Goal: Information Seeking & Learning: Learn about a topic

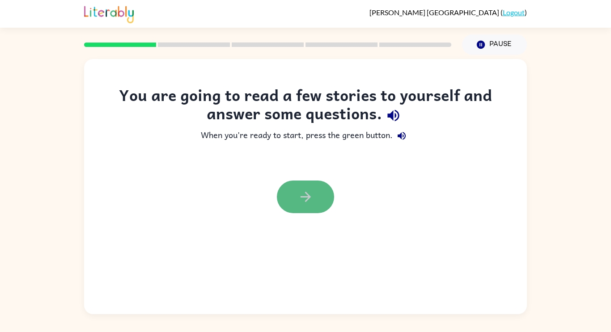
click at [318, 205] on button "button" at bounding box center [305, 197] width 57 height 33
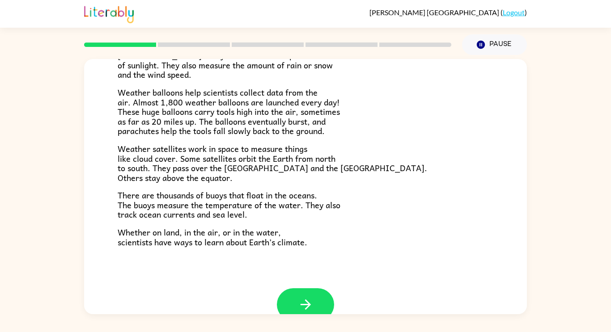
scroll to position [229, 0]
click at [318, 300] on button "button" at bounding box center [305, 305] width 57 height 33
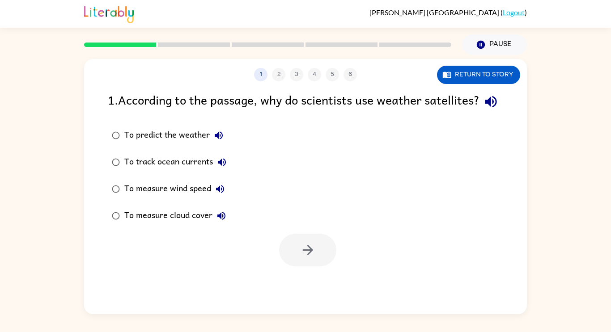
scroll to position [0, 0]
click at [190, 144] on div "To predict the weather" at bounding box center [175, 136] width 103 height 18
click at [306, 258] on icon "button" at bounding box center [308, 250] width 16 height 16
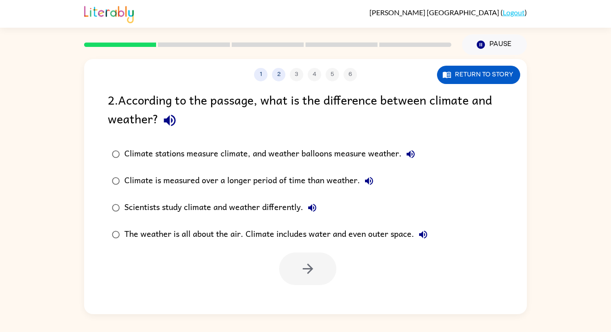
click at [174, 204] on div "Scientists study climate and weather differently." at bounding box center [222, 208] width 197 height 18
click at [266, 154] on div "Climate stations measure climate, and weather balloons measure weather." at bounding box center [271, 154] width 295 height 18
click at [322, 264] on button "button" at bounding box center [307, 269] width 57 height 33
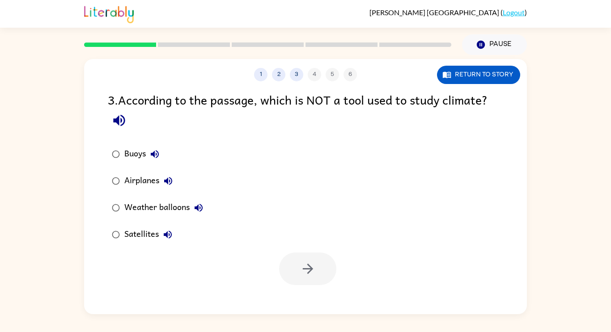
click at [139, 172] on div "Airplanes" at bounding box center [150, 181] width 53 height 18
click at [313, 271] on icon "button" at bounding box center [308, 269] width 16 height 16
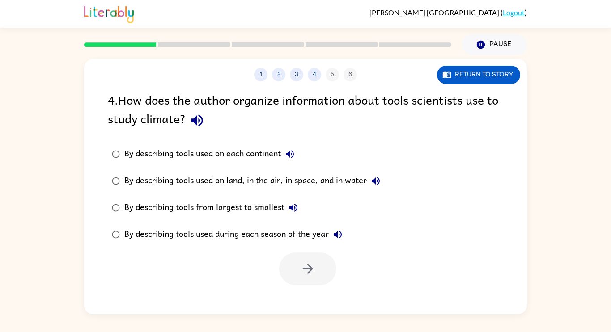
click at [281, 179] on div "By describing tools used on land, in the air, in space, and in water" at bounding box center [254, 181] width 260 height 18
click at [304, 246] on label "By describing tools used during each season of the year" at bounding box center [246, 234] width 286 height 27
click at [234, 177] on div "By describing tools used on land, in the air, in space, and in water" at bounding box center [254, 181] width 260 height 18
click at [309, 260] on button "button" at bounding box center [307, 269] width 57 height 33
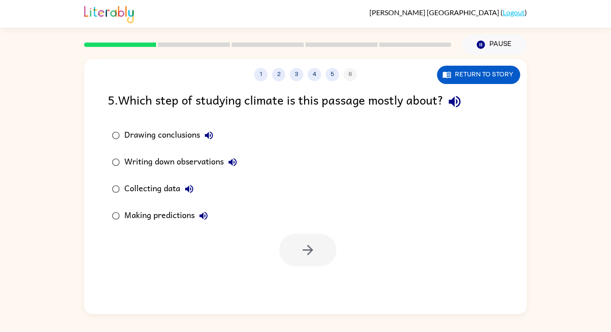
click at [177, 217] on div "Making predictions" at bounding box center [168, 216] width 88 height 18
click at [166, 195] on div "Collecting data" at bounding box center [161, 189] width 74 height 18
click at [323, 246] on button "button" at bounding box center [307, 250] width 57 height 33
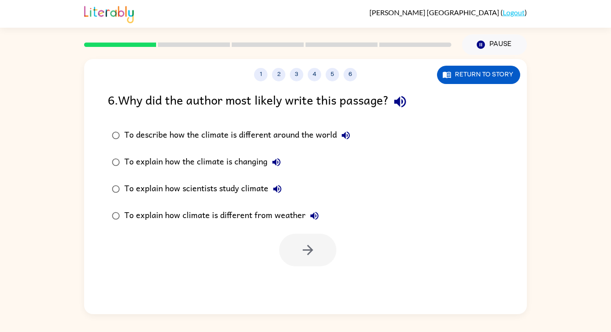
click at [287, 134] on div "To describe how the climate is different around the world" at bounding box center [239, 136] width 230 height 18
click at [257, 191] on div "To explain how scientists study climate" at bounding box center [205, 189] width 162 height 18
click at [307, 247] on icon "button" at bounding box center [308, 250] width 16 height 16
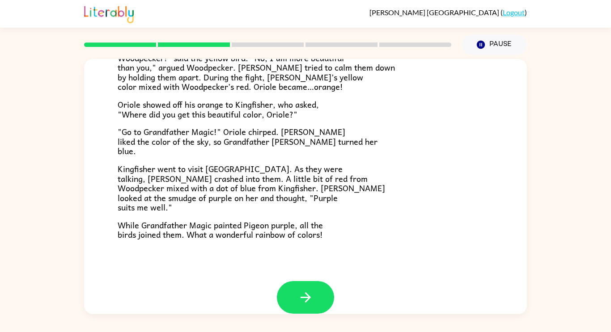
scroll to position [231, 0]
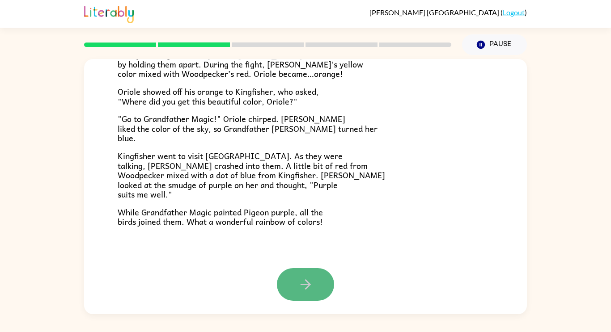
click at [300, 280] on icon "button" at bounding box center [306, 285] width 16 height 16
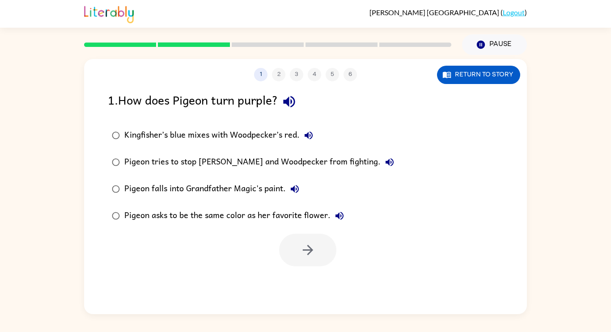
scroll to position [0, 0]
click at [284, 137] on div "Kingfisher’s blue mixes with Woodpecker’s red." at bounding box center [220, 136] width 193 height 18
click at [304, 247] on icon "button" at bounding box center [308, 250] width 16 height 16
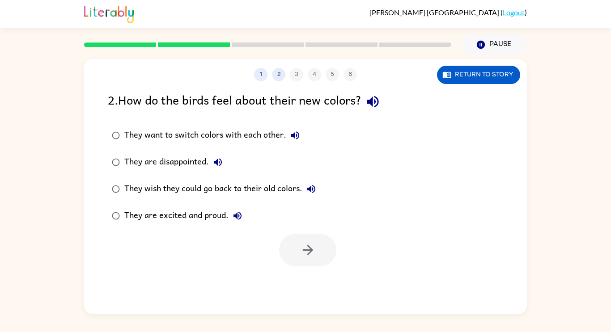
click at [215, 216] on div "They are excited and proud." at bounding box center [185, 216] width 122 height 18
click at [313, 241] on button "button" at bounding box center [307, 250] width 57 height 33
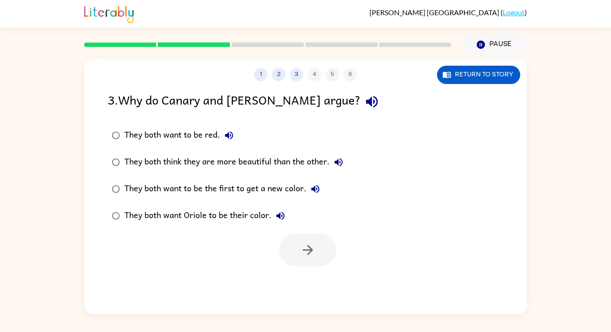
click at [315, 163] on div "They both think they are more beautiful than the other." at bounding box center [235, 162] width 223 height 18
click at [316, 251] on button "button" at bounding box center [307, 250] width 57 height 33
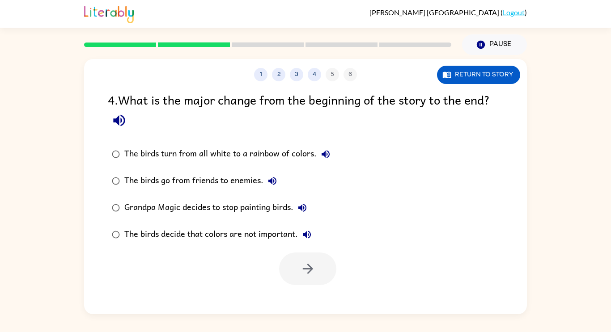
click at [258, 158] on div "The birds turn from all white to a rainbow of colors." at bounding box center [229, 154] width 210 height 18
click at [312, 268] on icon "button" at bounding box center [307, 269] width 10 height 10
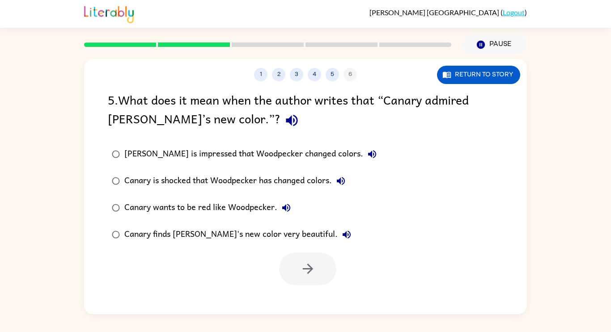
click at [261, 237] on div "Canary finds [PERSON_NAME]'s new color very beautiful." at bounding box center [239, 235] width 231 height 18
click at [288, 261] on button "button" at bounding box center [307, 269] width 57 height 33
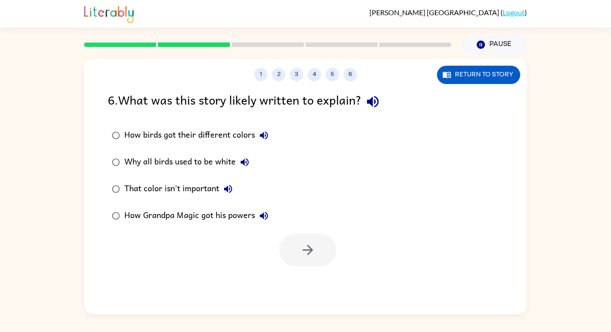
click at [236, 136] on div "How birds got their different colors" at bounding box center [198, 136] width 149 height 18
click at [312, 251] on icon "button" at bounding box center [308, 250] width 16 height 16
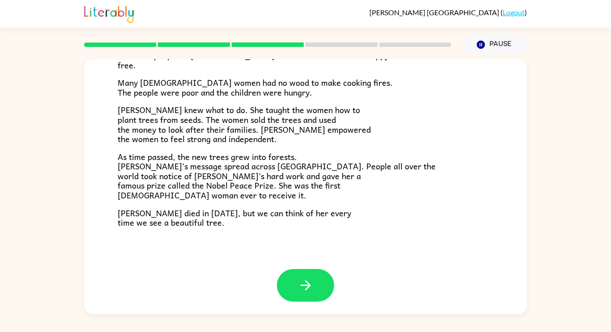
scroll to position [252, 0]
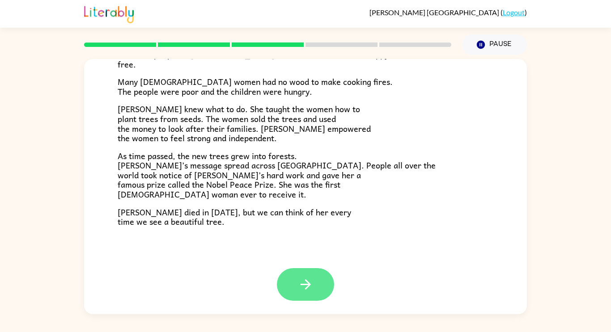
click at [326, 276] on button "button" at bounding box center [305, 284] width 57 height 33
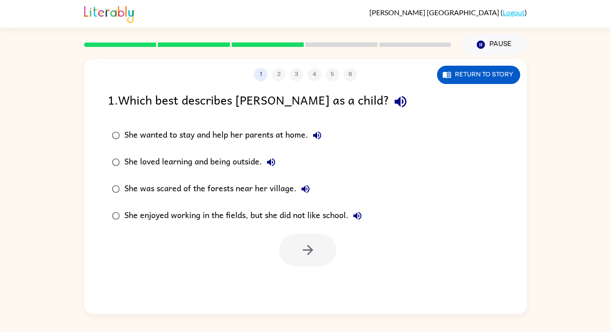
scroll to position [0, 0]
click at [197, 159] on div "She loved learning and being outside." at bounding box center [202, 162] width 156 height 18
click at [303, 251] on icon "button" at bounding box center [307, 250] width 10 height 10
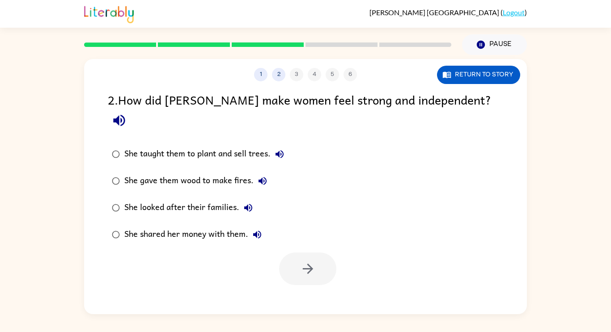
click at [232, 145] on div "She taught them to plant and sell trees." at bounding box center [206, 154] width 164 height 18
click at [301, 261] on icon "button" at bounding box center [308, 269] width 16 height 16
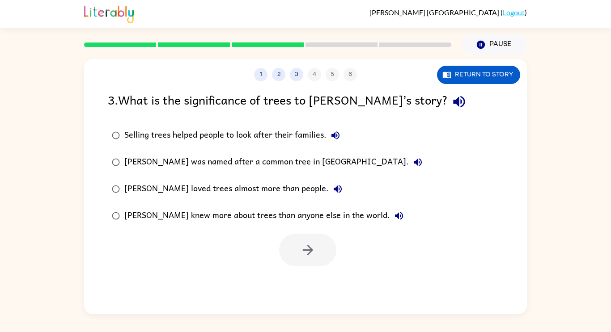
click at [289, 165] on div "[PERSON_NAME] was named after a common tree in [GEOGRAPHIC_DATA]." at bounding box center [275, 162] width 302 height 18
click at [300, 248] on icon "button" at bounding box center [308, 250] width 16 height 16
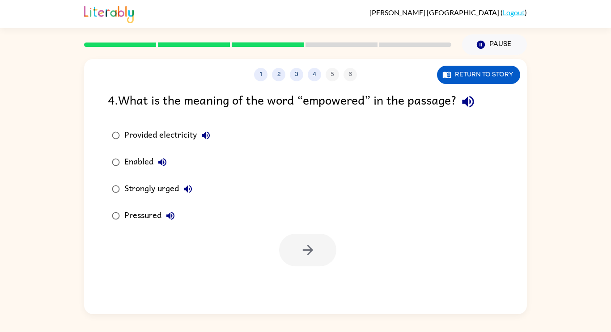
click at [156, 210] on div "Pressured" at bounding box center [151, 216] width 55 height 18
click at [281, 247] on button "button" at bounding box center [307, 250] width 57 height 33
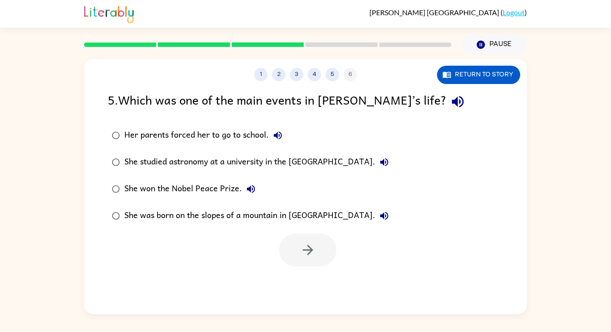
click at [206, 193] on div "She won the Nobel Peace Prize." at bounding box center [192, 189] width 136 height 18
click at [294, 255] on button "button" at bounding box center [307, 250] width 57 height 33
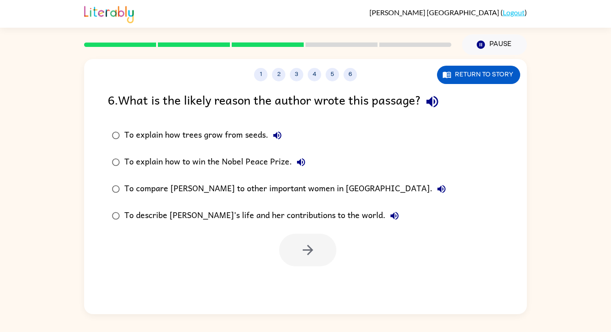
click at [257, 216] on div "To describe [PERSON_NAME]’s life and her contributions to the world." at bounding box center [263, 216] width 279 height 18
click at [320, 251] on button "button" at bounding box center [307, 250] width 57 height 33
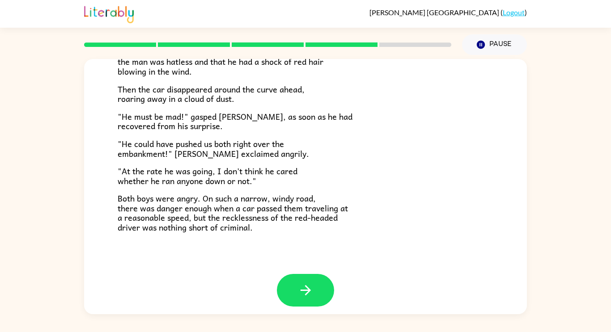
scroll to position [248, 0]
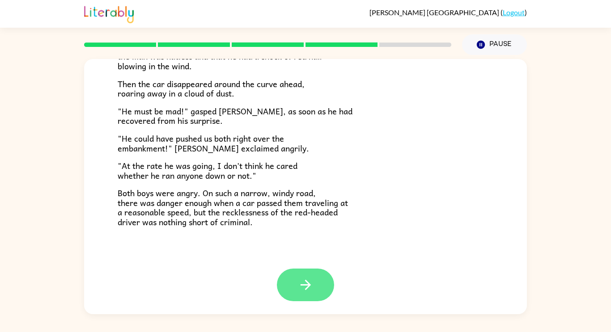
click at [316, 272] on button "button" at bounding box center [305, 285] width 57 height 33
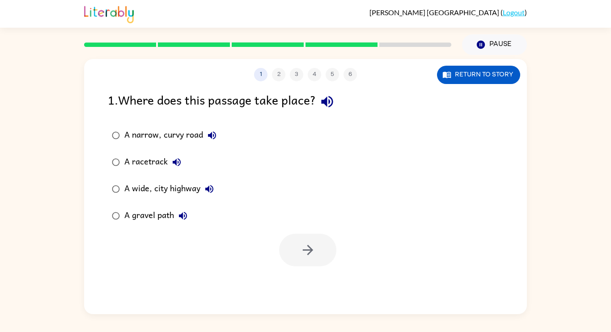
scroll to position [0, 0]
click at [316, 272] on div "1 2 3 4 5 6 Return to story 1 . Where does this passage take place? A narrow, c…" at bounding box center [305, 186] width 443 height 255
click at [170, 216] on div "A gravel path" at bounding box center [158, 216] width 68 height 18
click at [187, 188] on div "A wide, city highway" at bounding box center [171, 189] width 94 height 18
click at [167, 137] on div "A narrow, curvy road" at bounding box center [172, 136] width 97 height 18
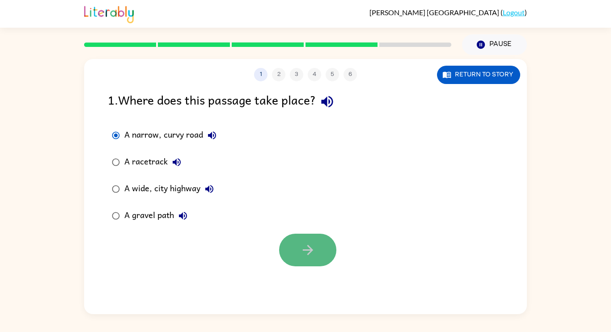
click at [315, 239] on button "button" at bounding box center [307, 250] width 57 height 33
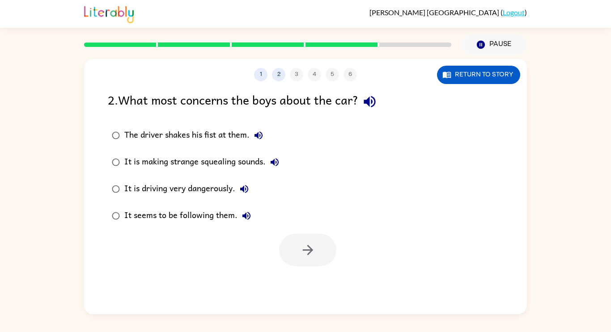
click at [234, 146] on label "The driver shakes his fist at them." at bounding box center [195, 135] width 185 height 27
click at [301, 247] on icon "button" at bounding box center [308, 250] width 16 height 16
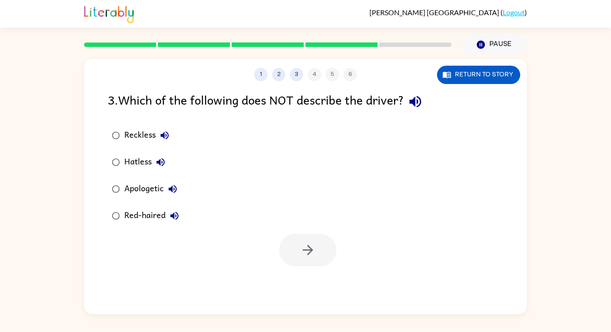
click at [151, 192] on div "Apologetic" at bounding box center [152, 189] width 57 height 18
click at [305, 242] on button "button" at bounding box center [307, 250] width 57 height 33
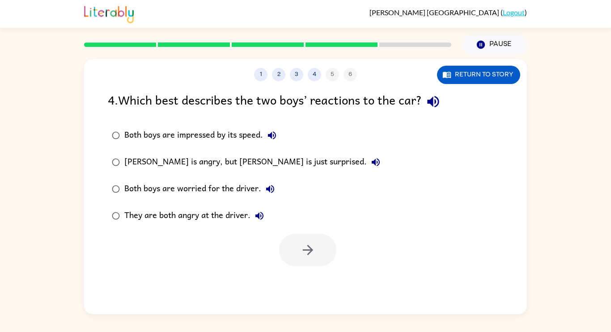
click at [239, 212] on div "They are both angry at the driver." at bounding box center [196, 216] width 144 height 18
click at [291, 250] on button "button" at bounding box center [307, 250] width 57 height 33
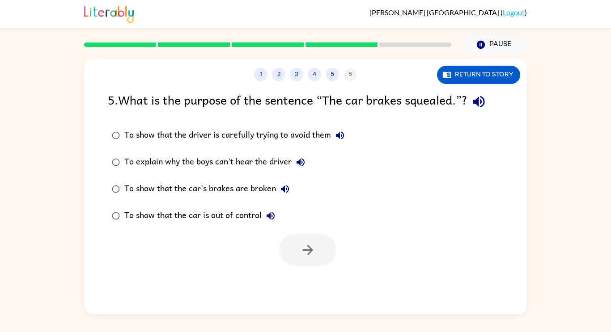
click at [241, 217] on div "To show that the car is out of control" at bounding box center [201, 216] width 155 height 18
click at [317, 251] on button "button" at bounding box center [307, 250] width 57 height 33
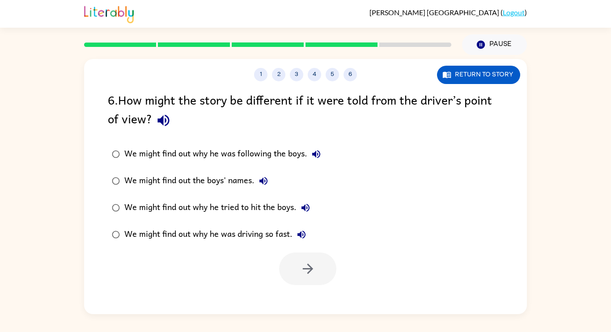
click at [249, 207] on div "We might find out why he tried to hit the boys." at bounding box center [219, 208] width 190 height 18
click at [242, 153] on div "We might find out why he was following the boys." at bounding box center [224, 154] width 201 height 18
click at [261, 233] on div "We might find out why he was driving so fast." at bounding box center [217, 235] width 186 height 18
click at [323, 268] on button "button" at bounding box center [307, 269] width 57 height 33
